Goal: Navigation & Orientation: Find specific page/section

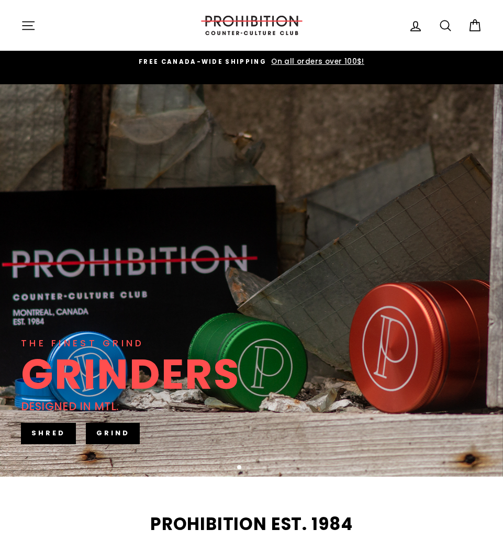
click at [34, 22] on icon "button" at bounding box center [28, 25] width 15 height 15
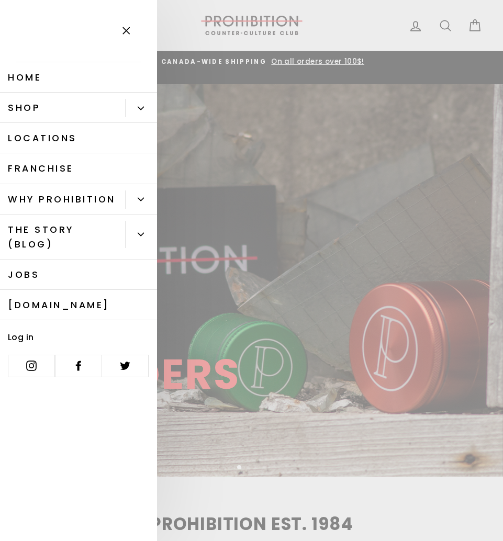
click at [45, 142] on link "Locations" at bounding box center [78, 138] width 157 height 30
